Goal: Entertainment & Leisure: Consume media (video, audio)

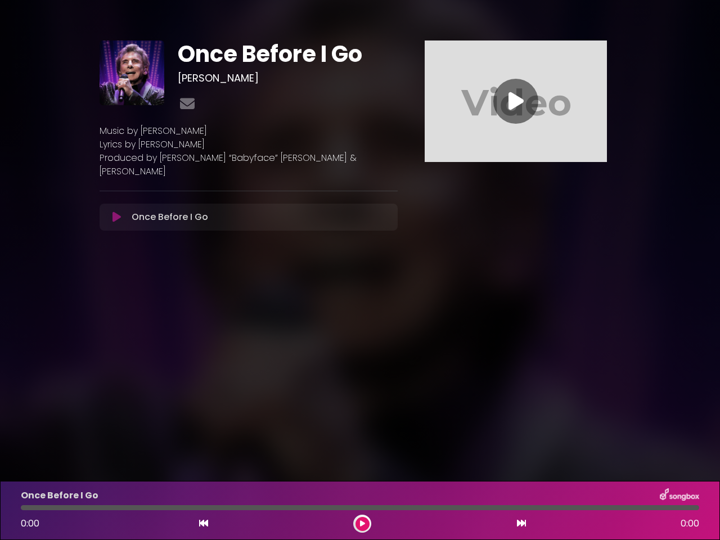
click at [360, 270] on body "× Once Before I Go [PERSON_NAME]" at bounding box center [360, 270] width 720 height 540
click at [116, 211] on icon at bounding box center [116, 216] width 8 height 11
click at [516, 101] on icon at bounding box center [515, 101] width 15 height 20
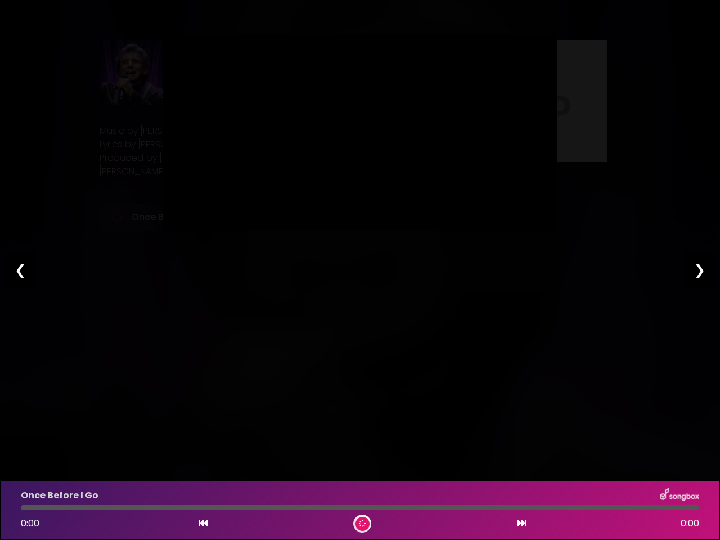
click at [204, 523] on icon at bounding box center [203, 522] width 9 height 9
click at [521, 523] on icon at bounding box center [521, 522] width 9 height 9
